Goal: Transaction & Acquisition: Purchase product/service

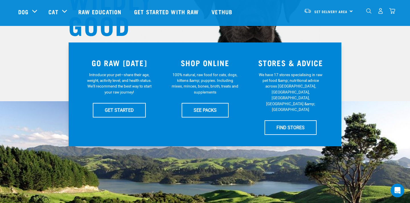
scroll to position [93, 0]
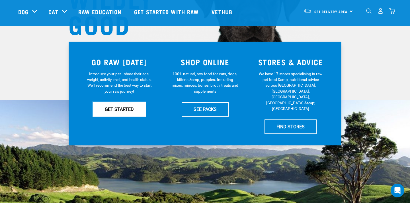
click at [135, 108] on link "GET STARTED" at bounding box center [119, 109] width 53 height 14
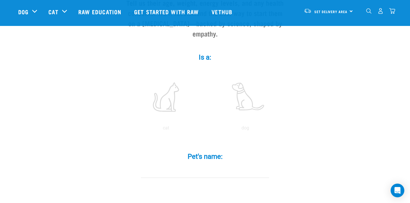
scroll to position [81, 0]
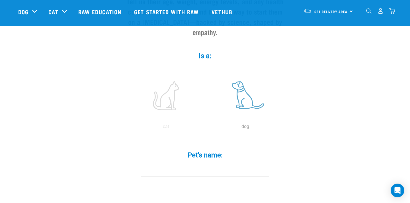
click at [247, 95] on label at bounding box center [245, 95] width 77 height 48
click at [206, 128] on input "radio" at bounding box center [206, 128] width 0 height 0
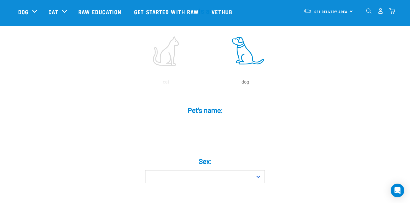
scroll to position [134, 0]
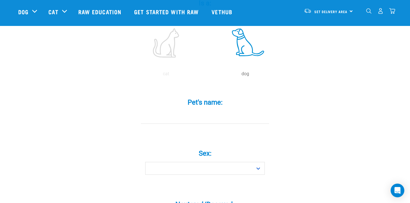
click at [208, 111] on input "Pet's name: *" at bounding box center [205, 117] width 128 height 13
type input "[PERSON_NAME]"
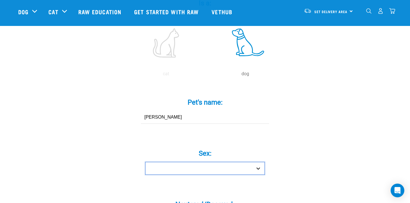
click at [198, 162] on select "Boy Girl" at bounding box center [205, 168] width 120 height 13
select select "boy"
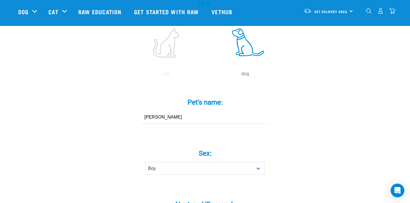
click at [125, 162] on div "Sex: * Boy Girl" at bounding box center [205, 157] width 171 height 33
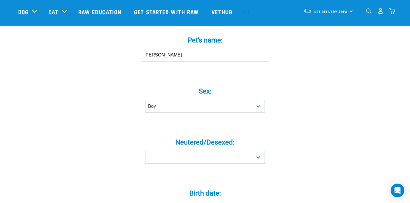
scroll to position [204, 0]
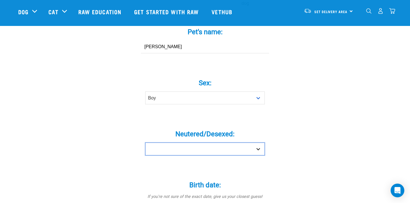
click at [177, 142] on select "Yes No" at bounding box center [205, 148] width 120 height 13
select select "yes"
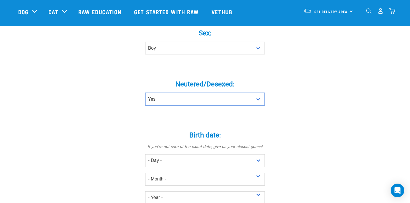
scroll to position [275, 0]
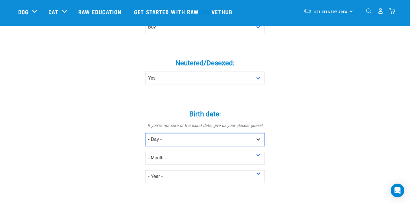
click at [184, 133] on select "- Day - 1 2 3 4 5 6 7 8 9 10 11 12 13 14 15 16 17 18 19 20 21 22 23 24 25 26 27" at bounding box center [205, 139] width 120 height 13
select select "10"
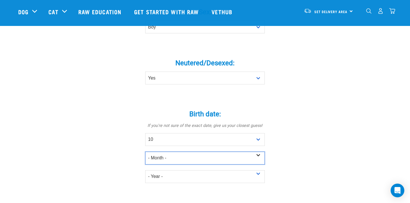
click at [170, 151] on select "- Month - January February March April May June July August September October N…" at bounding box center [205, 157] width 120 height 13
select select "January"
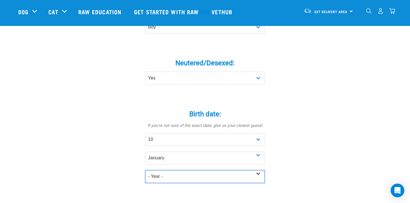
click at [184, 170] on select "- Year - 2025 2024 2023 2022 2021 2020 2019 2018 2017 2016 2015 2014 2013 2012" at bounding box center [205, 176] width 120 height 13
select select "2017"
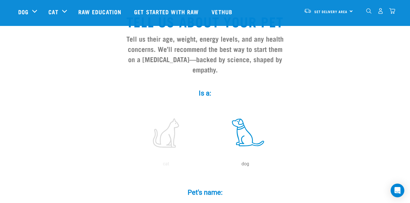
scroll to position [0, 0]
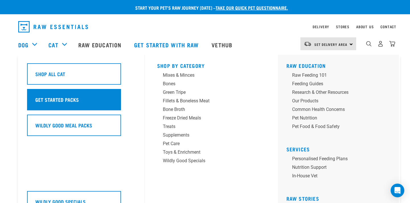
click at [64, 99] on h5 "Get Started Packs" at bounding box center [57, 99] width 44 height 7
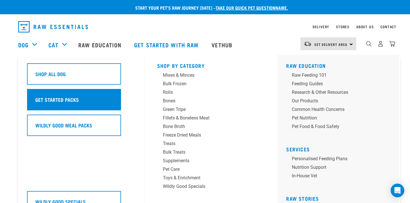
click at [34, 94] on div "Get Started Packs" at bounding box center [74, 99] width 94 height 21
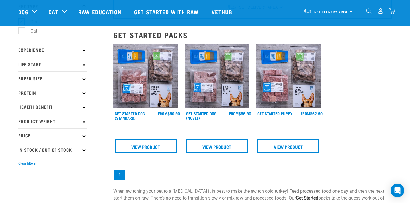
scroll to position [43, 0]
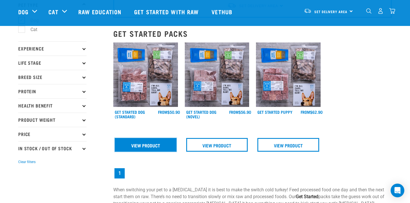
click at [146, 146] on link "View Product" at bounding box center [146, 145] width 62 height 14
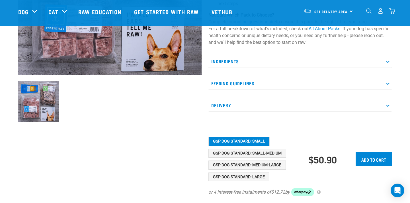
scroll to position [149, 0]
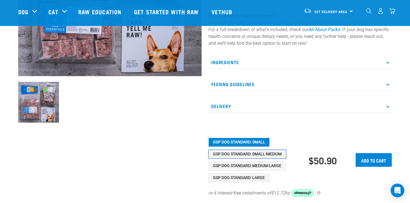
click at [273, 152] on button "GSP Dog Standard: Small-Medium" at bounding box center [247, 153] width 78 height 9
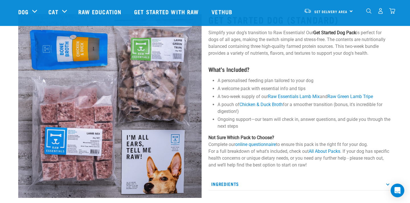
scroll to position [0, 0]
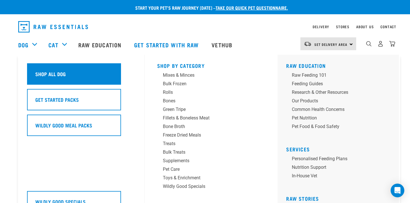
click at [38, 73] on h5 "Shop All Dog" at bounding box center [50, 73] width 30 height 7
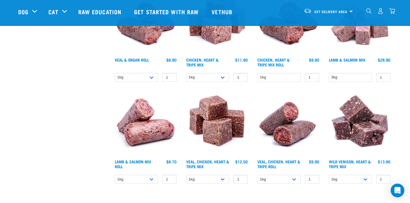
scroll to position [639, 0]
